Goal: Transaction & Acquisition: Purchase product/service

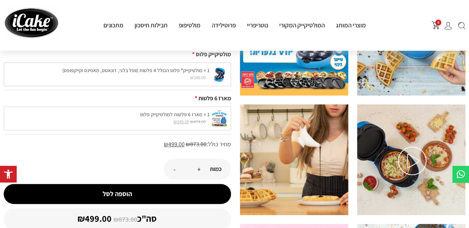
scroll to position [93, 0]
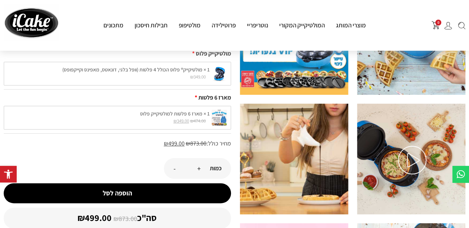
click at [191, 113] on div "1 × מארז 6 פלטות למולטיקייק פלוס ₪ 474.00 המחיר המקורי היה: ₪474.00. ₪ 349.00 ה…" at bounding box center [117, 118] width 227 height 24
click at [223, 122] on div "1 × מארז 6 פלטות למולטיקייק פלוס ₪ 474.00 המחיר המקורי היה: ₪474.00. ₪ 349.00 ה…" at bounding box center [117, 118] width 227 height 24
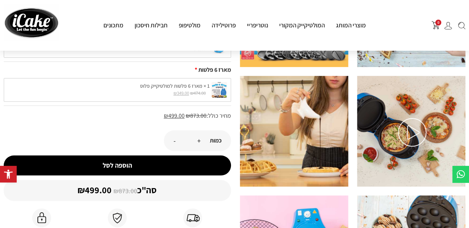
scroll to position [122, 0]
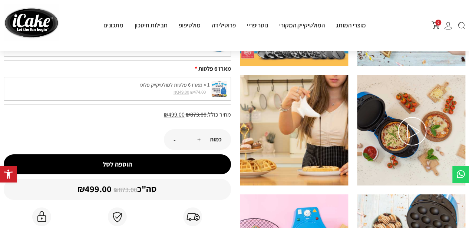
click at [212, 161] on button "הוספה לסל" at bounding box center [117, 165] width 227 height 20
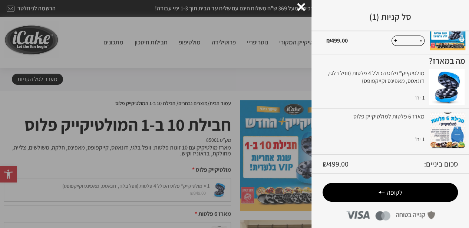
click at [411, 113] on div "מארז 6 פלטות למולטיקייק פלוס" at bounding box center [375, 122] width 98 height 18
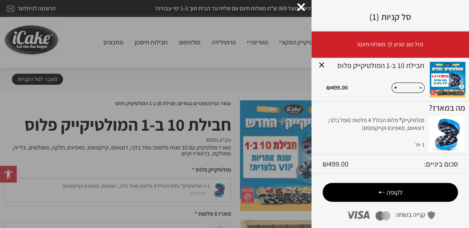
click at [298, 7] on div at bounding box center [301, 7] width 8 height 8
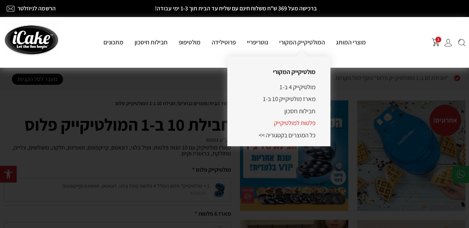
click at [295, 124] on link "פלטות למולטיקייק" at bounding box center [295, 123] width 42 height 8
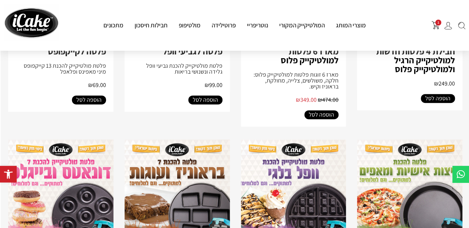
scroll to position [0, -1]
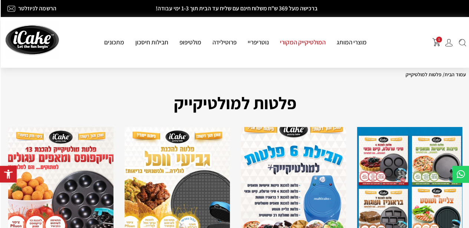
click at [299, 46] on link "המולטיקייק המקורי" at bounding box center [302, 42] width 57 height 8
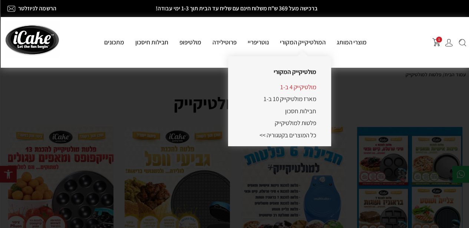
click at [314, 87] on link "מולטיקייק 4 ב-1" at bounding box center [298, 87] width 36 height 8
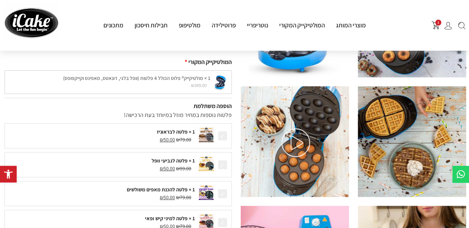
scroll to position [111, -1]
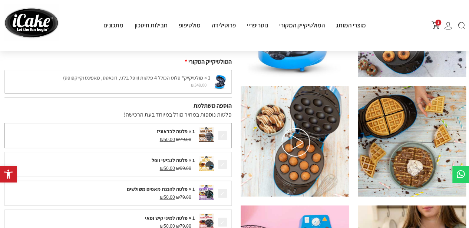
click at [215, 138] on div at bounding box center [206, 135] width 19 height 17
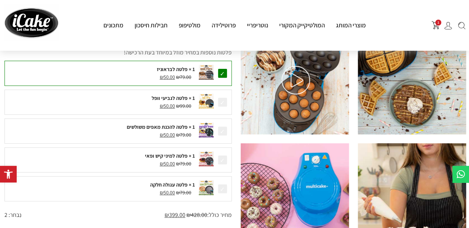
scroll to position [149, -1]
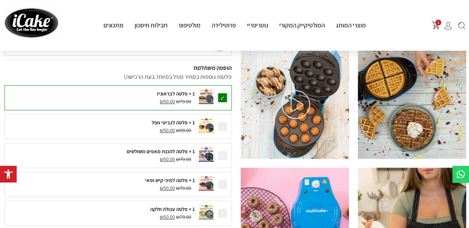
click at [225, 95] on span at bounding box center [222, 98] width 10 height 10
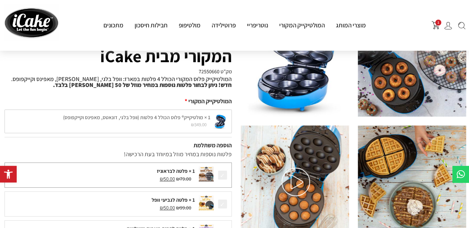
scroll to position [72, -1]
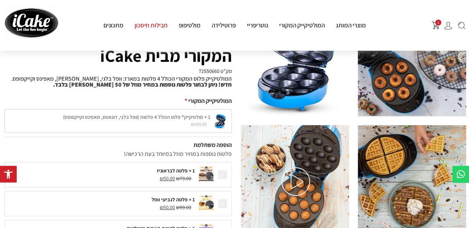
click at [158, 27] on link "חבילות חיסכון" at bounding box center [151, 25] width 44 height 8
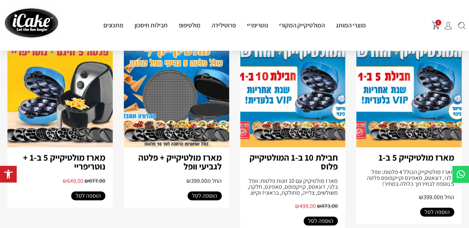
scroll to position [107, 0]
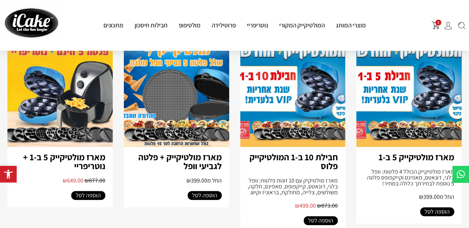
click at [214, 166] on link "מארז מולטיקייק + פלטה לגביעי וופל" at bounding box center [179, 161] width 83 height 21
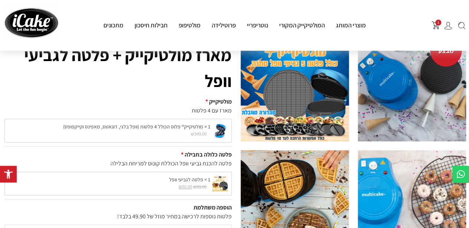
scroll to position [0, 0]
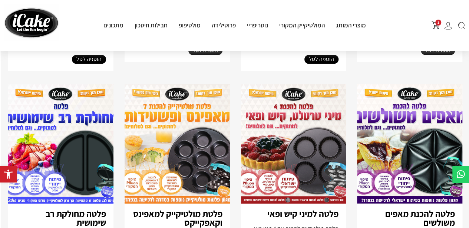
scroll to position [474, 0]
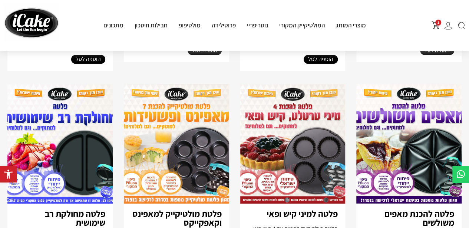
click at [283, 168] on img at bounding box center [292, 144] width 105 height 120
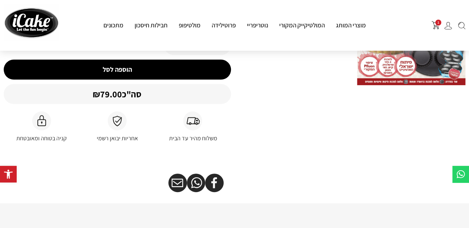
scroll to position [102, 0]
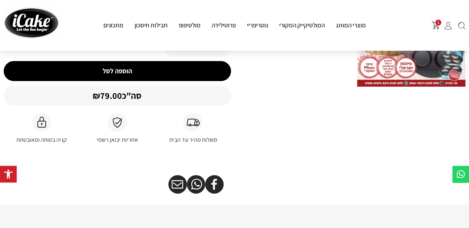
click at [391, 74] on img at bounding box center [411, 31] width 108 height 111
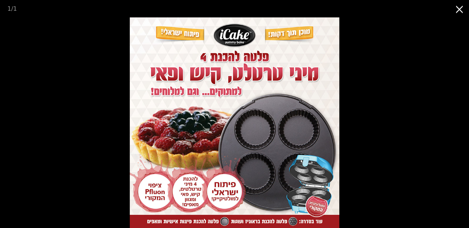
click at [290, 124] on img at bounding box center [235, 122] width 210 height 211
click at [313, 190] on img at bounding box center [235, 122] width 210 height 211
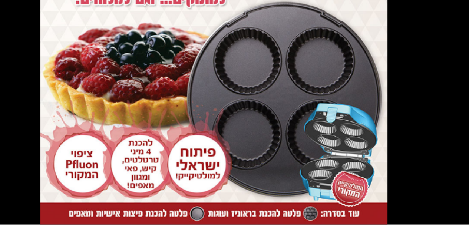
scroll to position [126, 0]
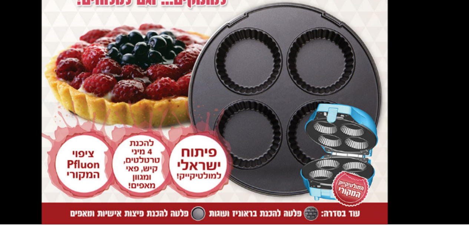
click at [122, 186] on picture at bounding box center [234, 122] width 469 height 211
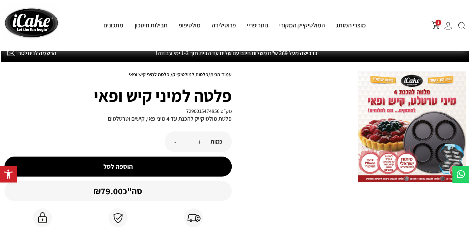
scroll to position [0, -1]
